Goal: Information Seeking & Learning: Learn about a topic

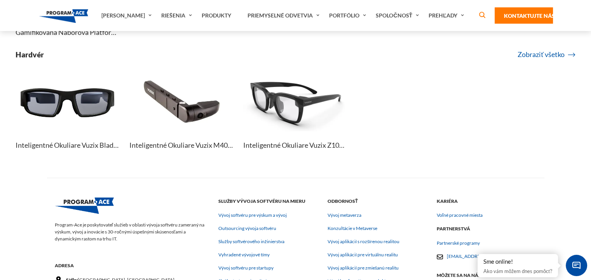
scroll to position [3823, 0]
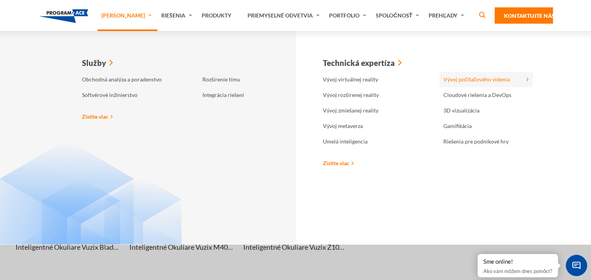
click at [490, 73] on link "Vývoj počítačového videnia" at bounding box center [485, 80] width 93 height 16
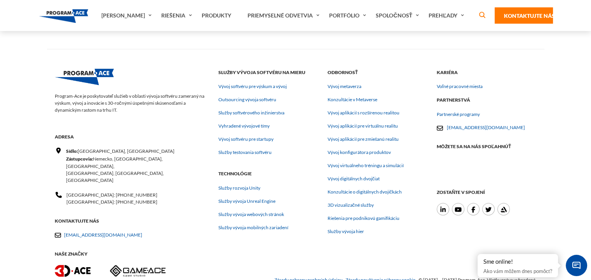
scroll to position [4056, 0]
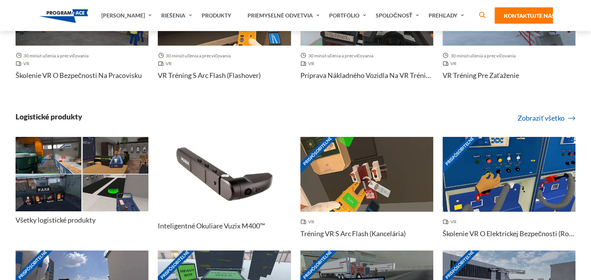
scroll to position [3602, 0]
